Goal: Navigation & Orientation: Find specific page/section

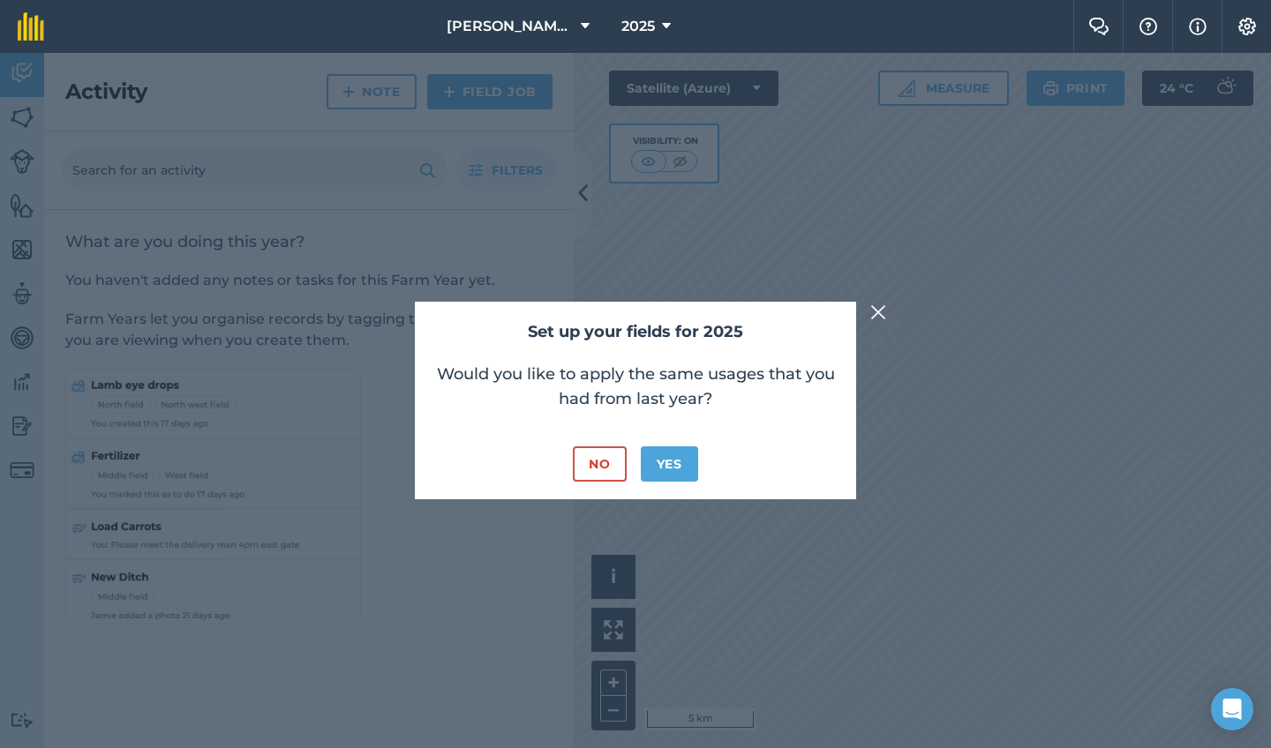
click at [602, 454] on button "No" at bounding box center [599, 463] width 53 height 35
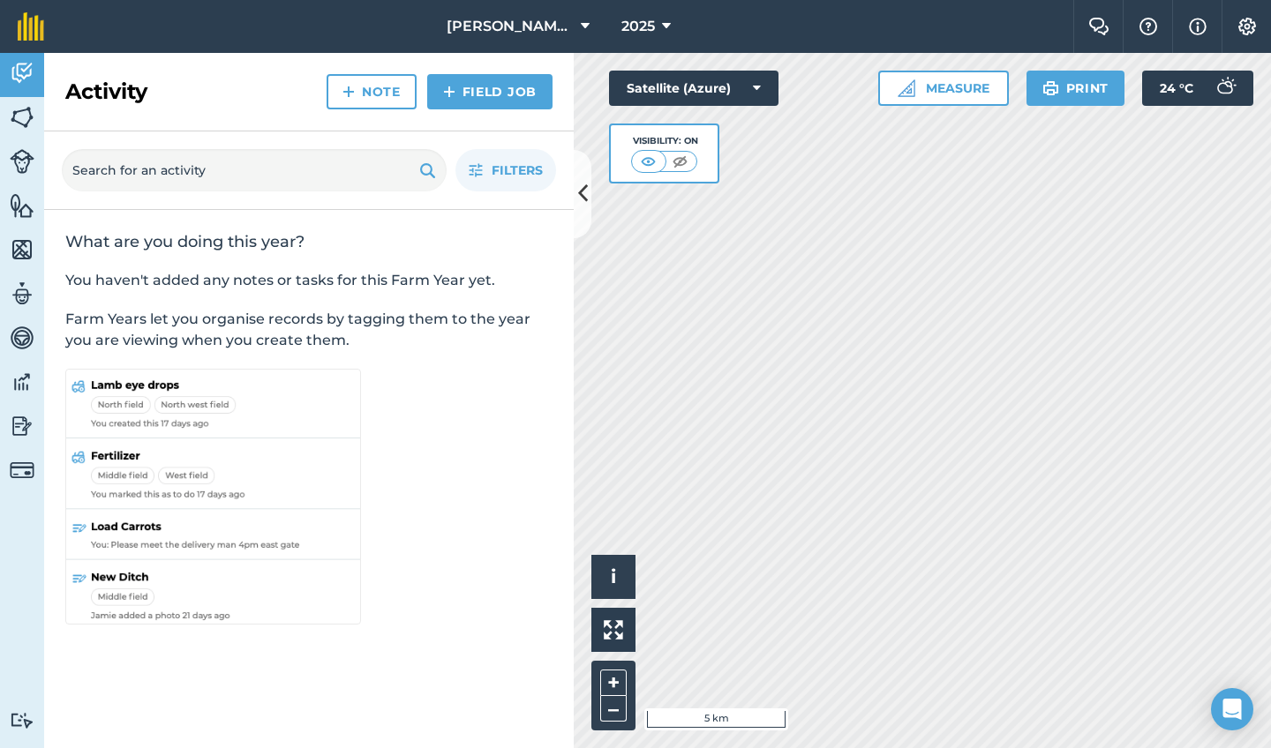
click at [19, 79] on img at bounding box center [22, 73] width 25 height 26
click at [588, 202] on button at bounding box center [583, 194] width 18 height 88
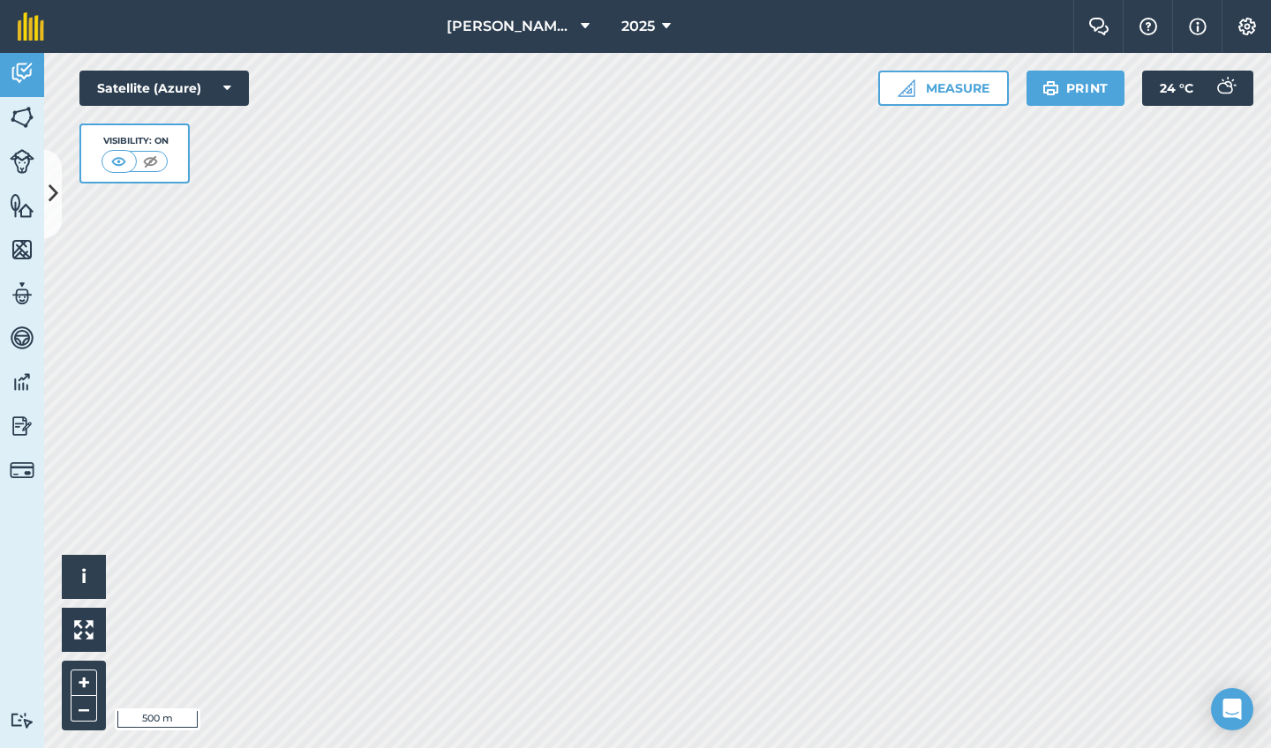
click at [249, 0] on html "Drake [PERSON_NAME] 2025 Farm Chat Help Info Settings Drake [PERSON_NAME] - 202…" at bounding box center [635, 374] width 1271 height 748
click at [636, 14] on button "2025" at bounding box center [646, 26] width 64 height 53
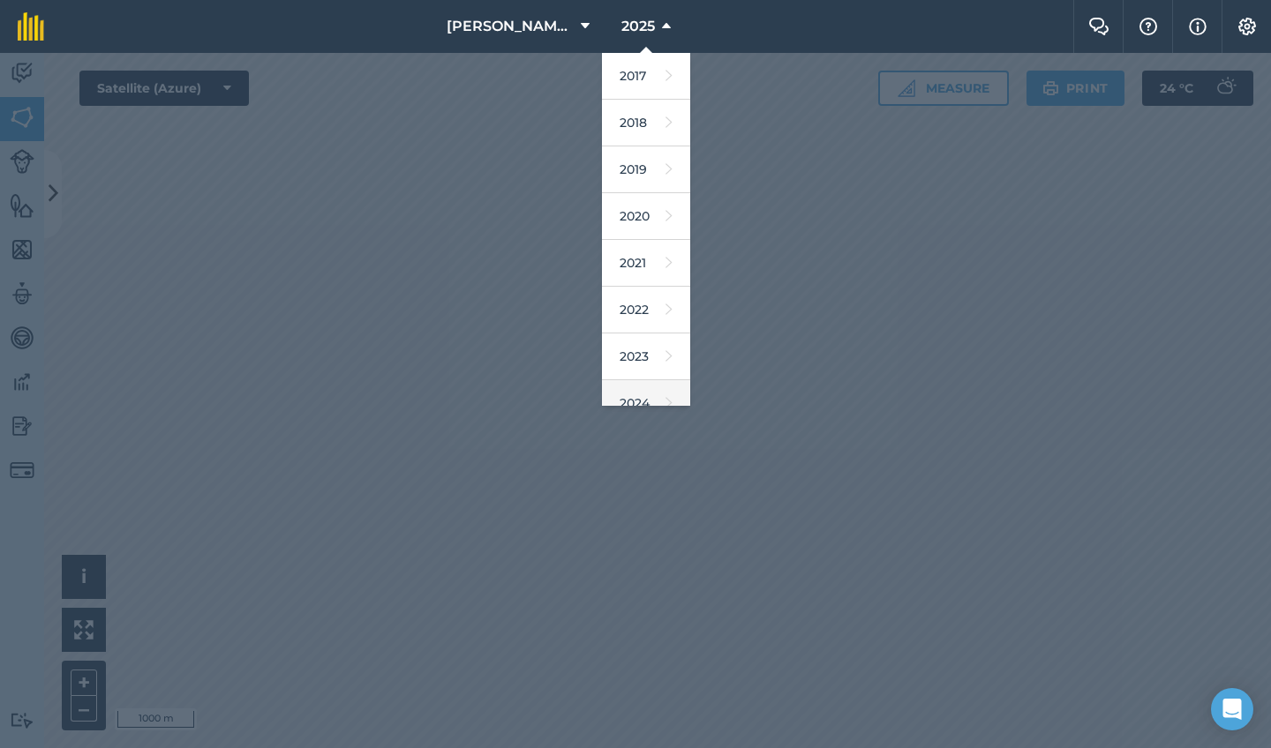
click at [619, 386] on link "2024" at bounding box center [646, 403] width 88 height 47
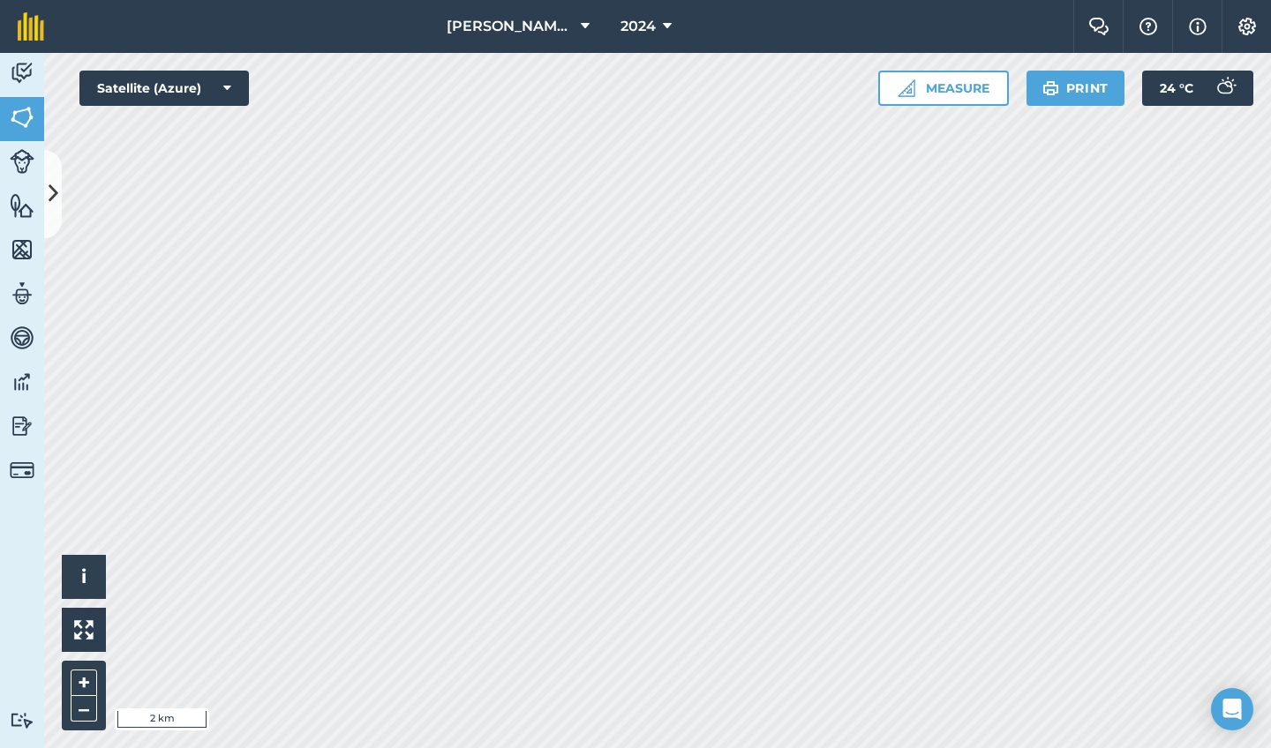
click at [555, 29] on button "[PERSON_NAME] [PERSON_NAME]" at bounding box center [517, 26] width 157 height 53
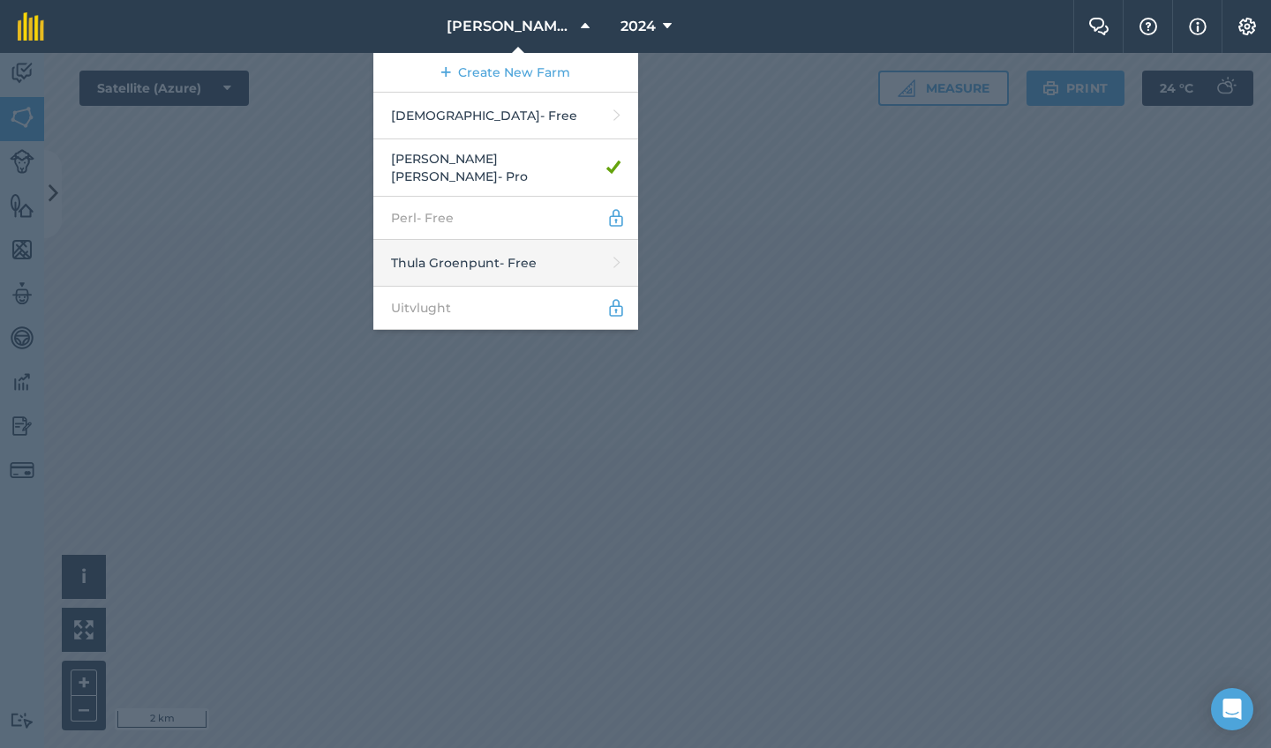
click at [559, 264] on link "Thula Groenpunt - Free" at bounding box center [505, 263] width 265 height 47
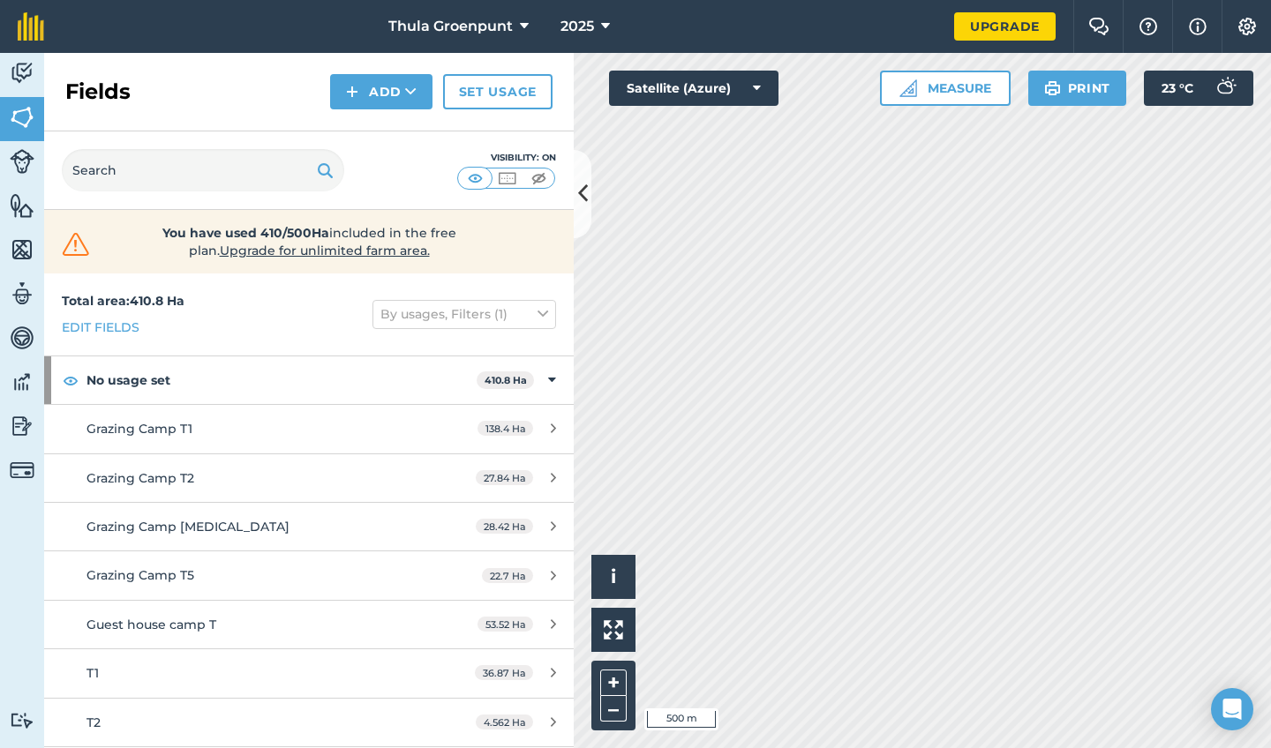
click at [580, 194] on icon at bounding box center [583, 193] width 10 height 31
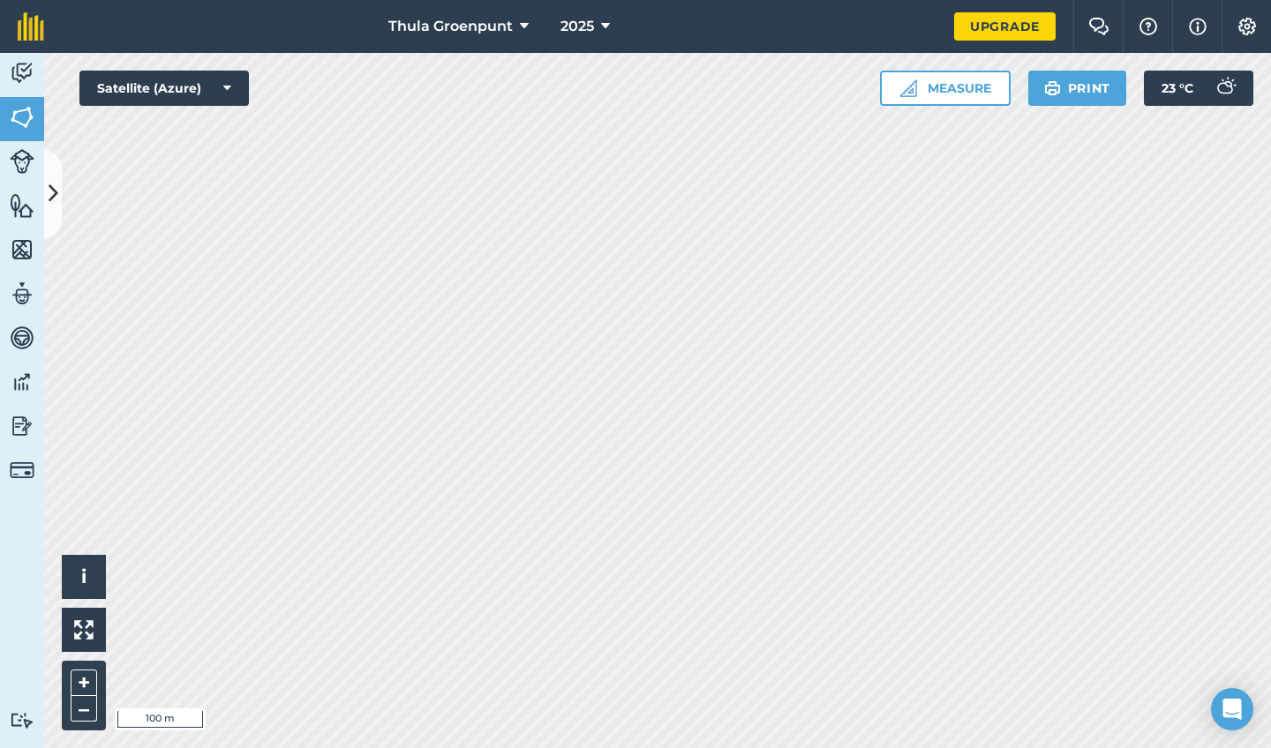
click at [1008, 0] on html "Thula Groenpunt 2025 Upgrade Farm Chat Help Info Settings Map printing is not a…" at bounding box center [635, 374] width 1271 height 748
click at [657, 0] on html "Thula Groenpunt 2025 Upgrade Farm Chat Help Info Settings Map printing is not a…" at bounding box center [635, 374] width 1271 height 748
click at [484, 17] on span "Thula Groenpunt" at bounding box center [450, 26] width 124 height 21
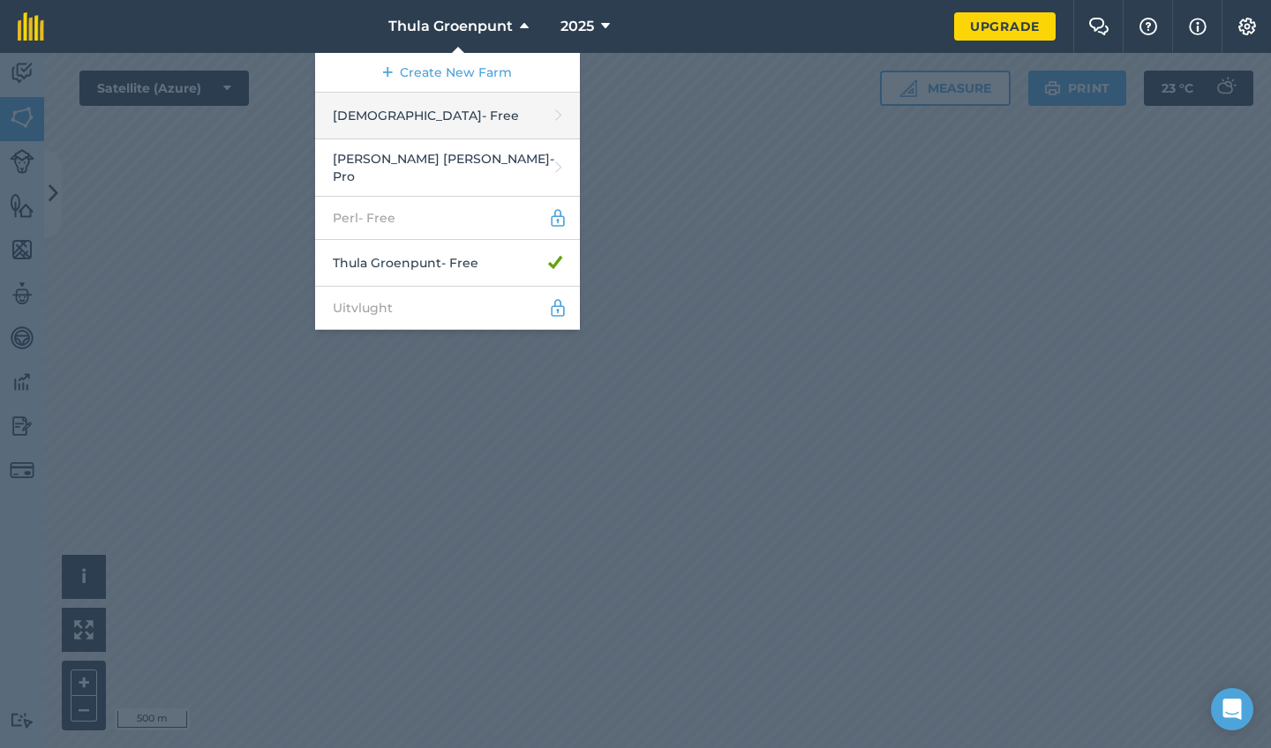
click at [480, 129] on link "[DEMOGRAPHIC_DATA] - Free" at bounding box center [447, 116] width 265 height 47
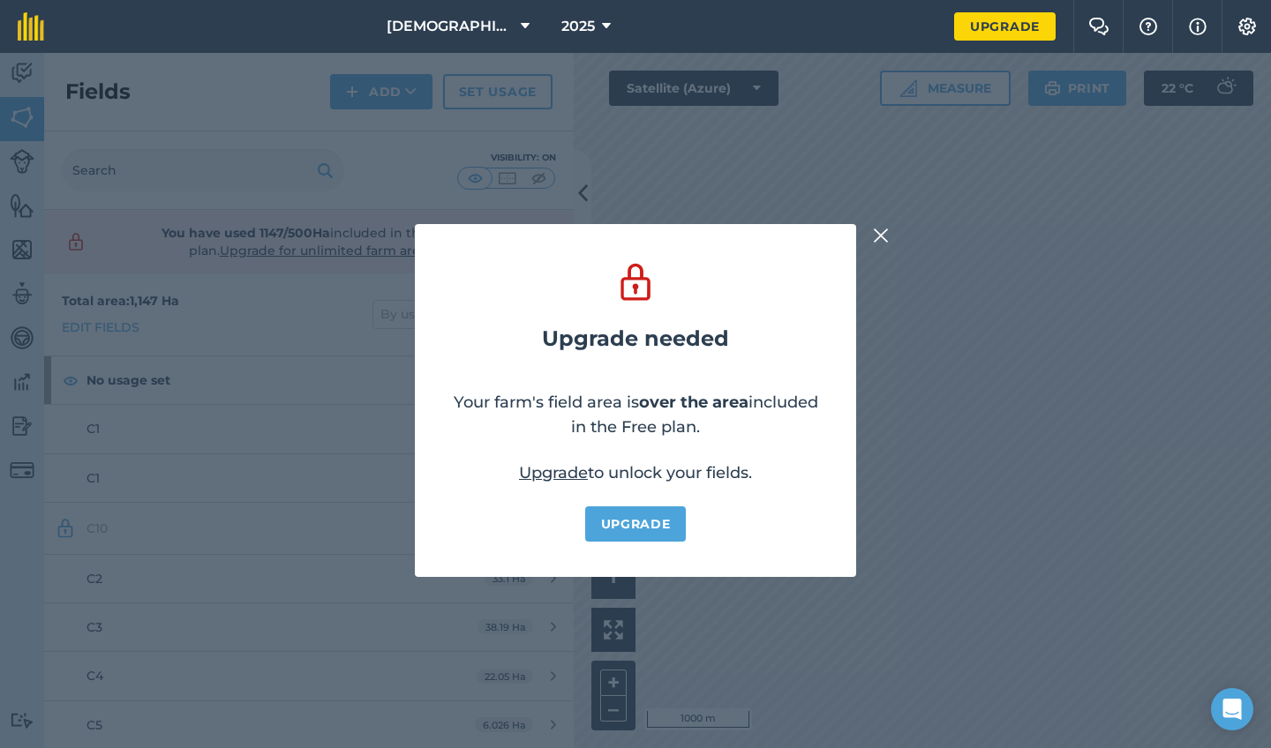
click at [880, 228] on img at bounding box center [881, 235] width 16 height 21
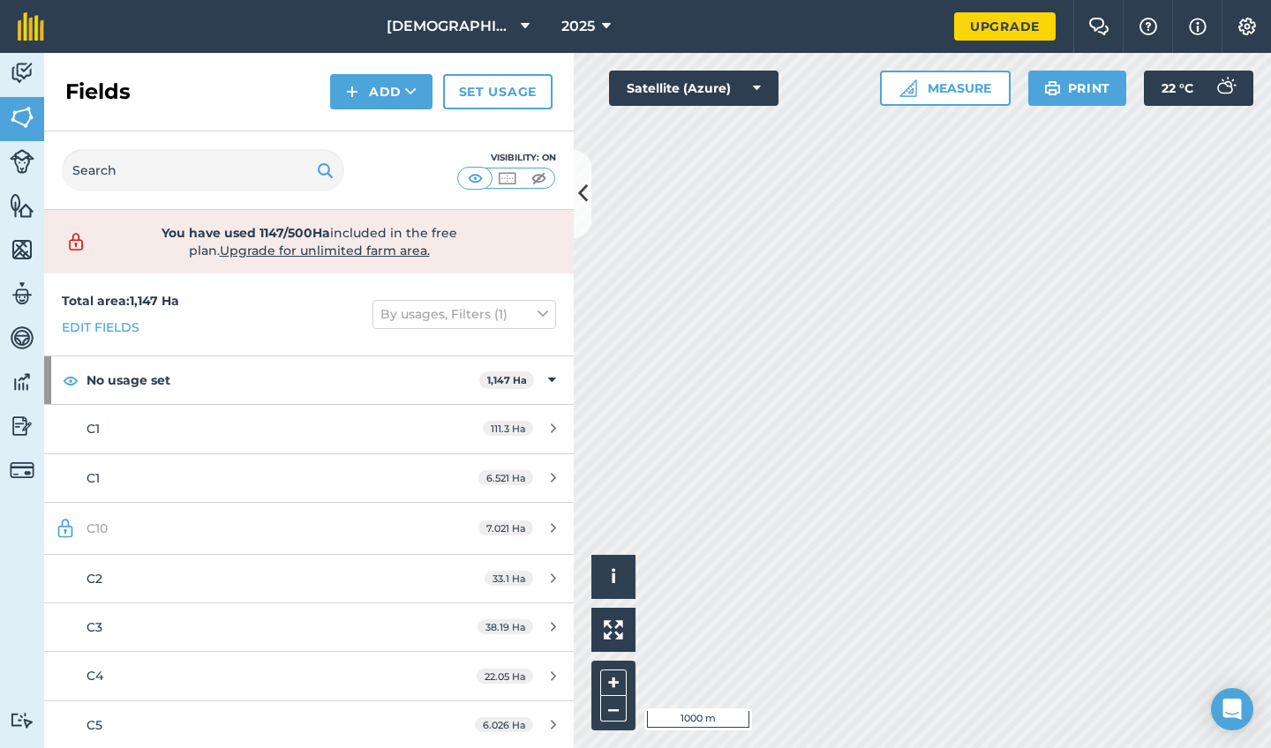
click at [581, 191] on icon at bounding box center [583, 193] width 10 height 31
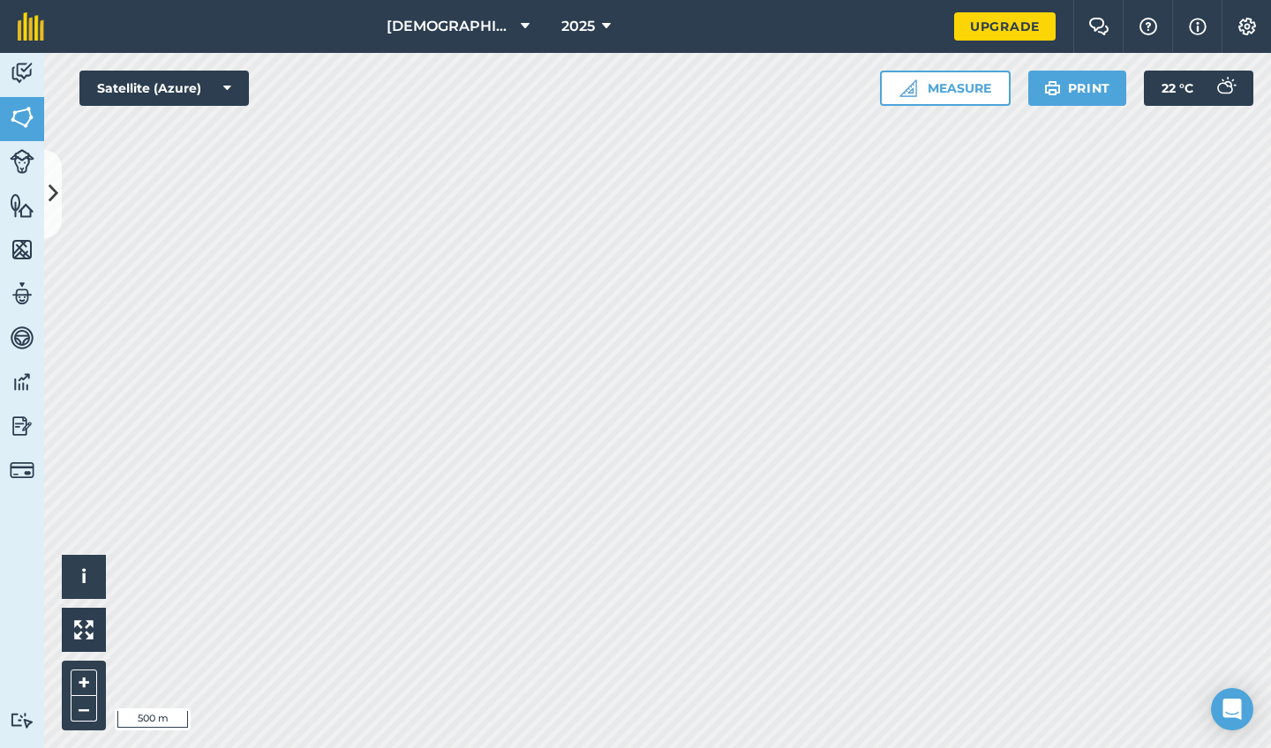
click at [485, 27] on span "[DEMOGRAPHIC_DATA]" at bounding box center [449, 26] width 127 height 21
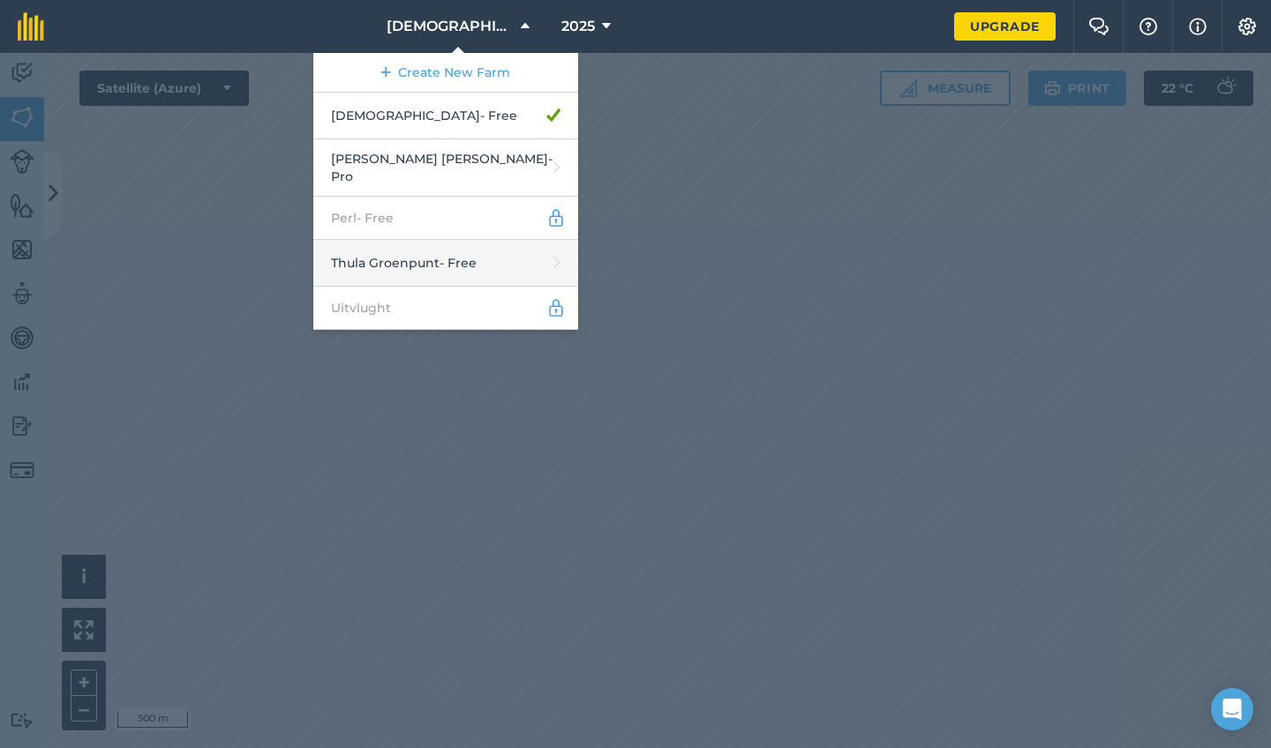
click at [435, 249] on link "Thula Groenpunt - Free" at bounding box center [445, 263] width 265 height 47
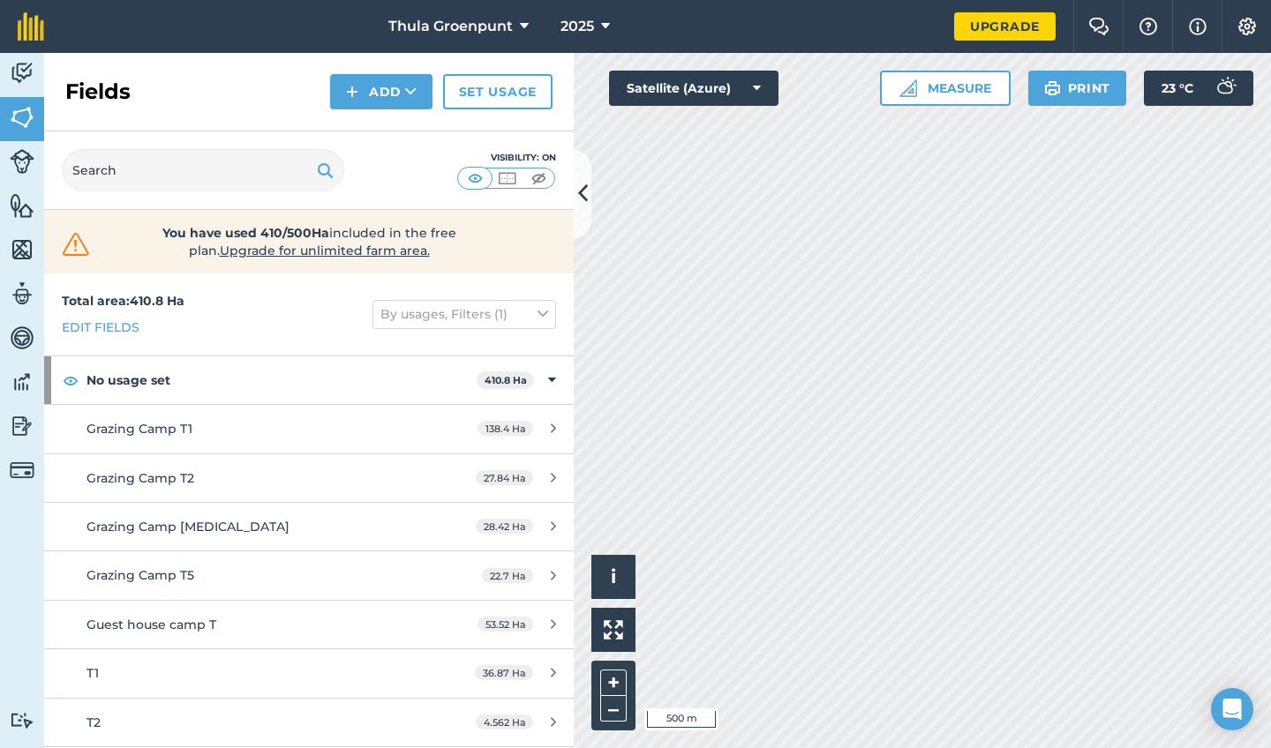
click at [586, 188] on icon at bounding box center [583, 193] width 10 height 31
